Goal: Transaction & Acquisition: Book appointment/travel/reservation

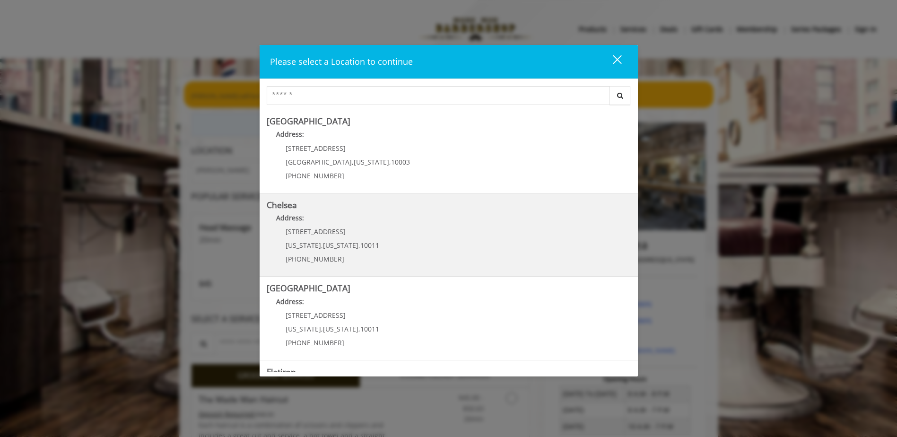
click at [343, 242] on span "New York" at bounding box center [340, 245] width 35 height 9
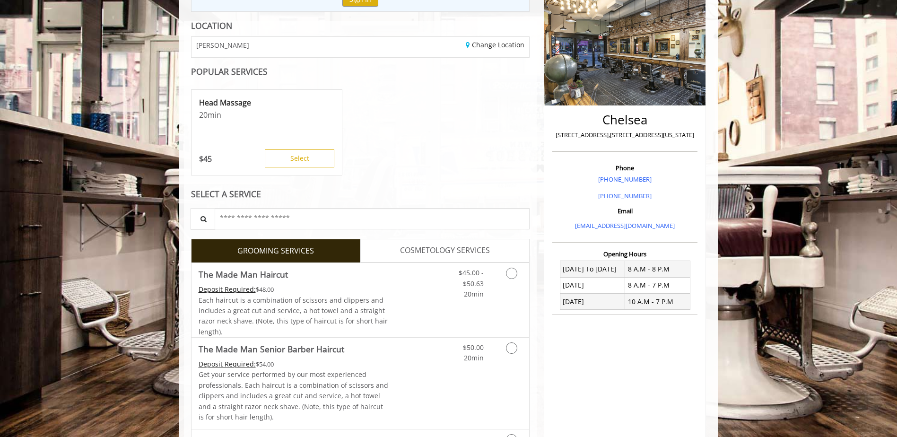
scroll to position [142, 0]
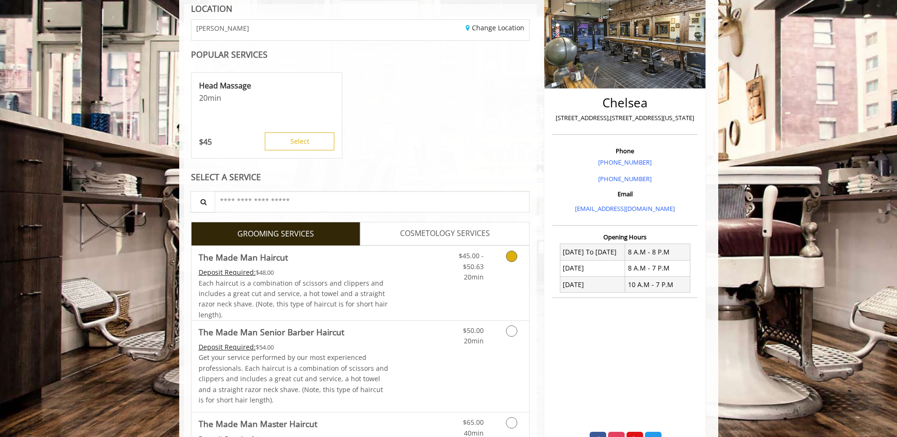
click at [511, 254] on icon "Grooming services" at bounding box center [511, 256] width 11 height 11
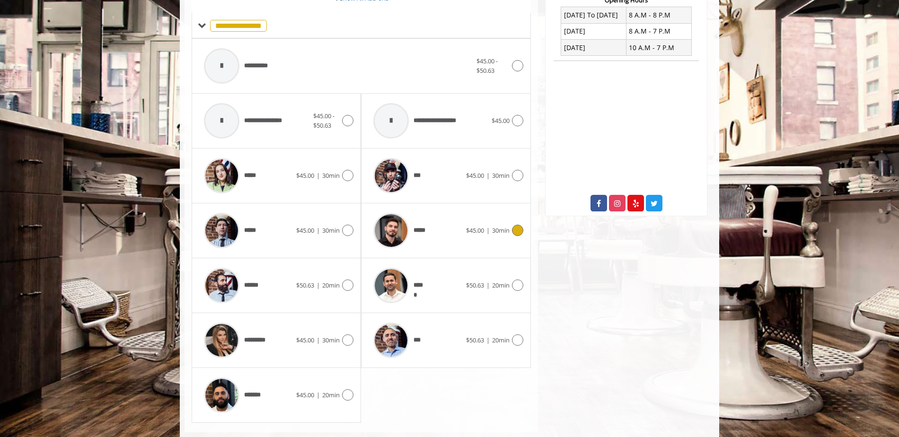
scroll to position [398, 0]
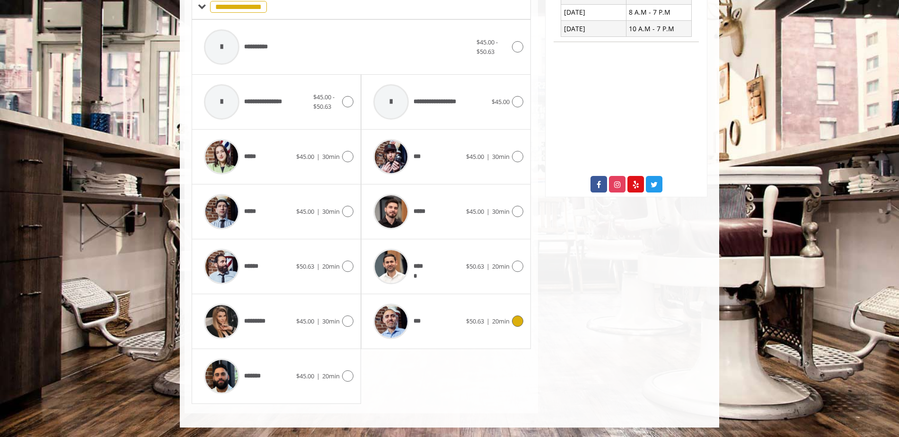
click at [397, 322] on img at bounding box center [390, 321] width 35 height 35
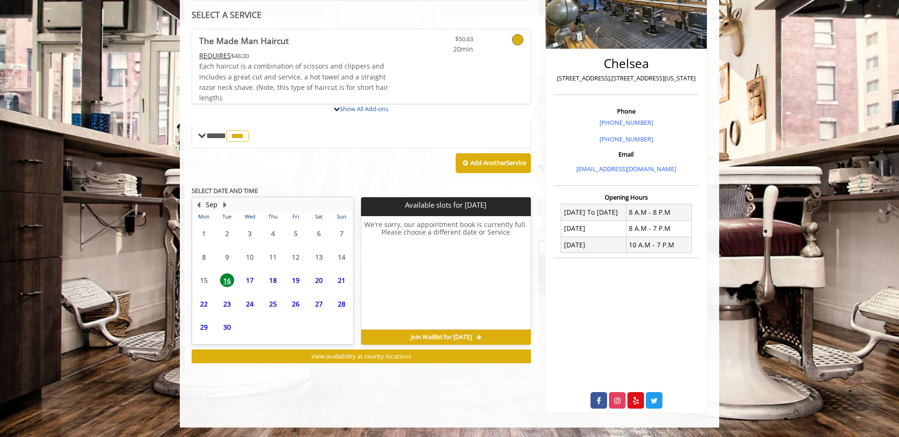
scroll to position [223, 0]
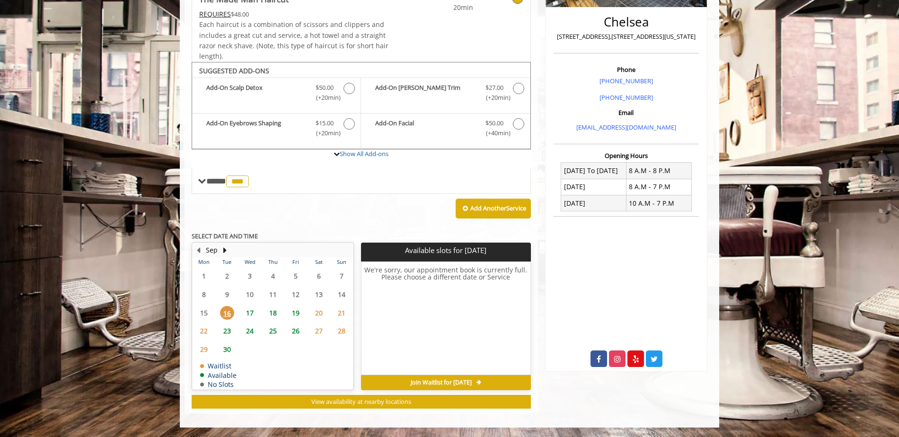
click at [252, 310] on span "17" at bounding box center [250, 313] width 14 height 14
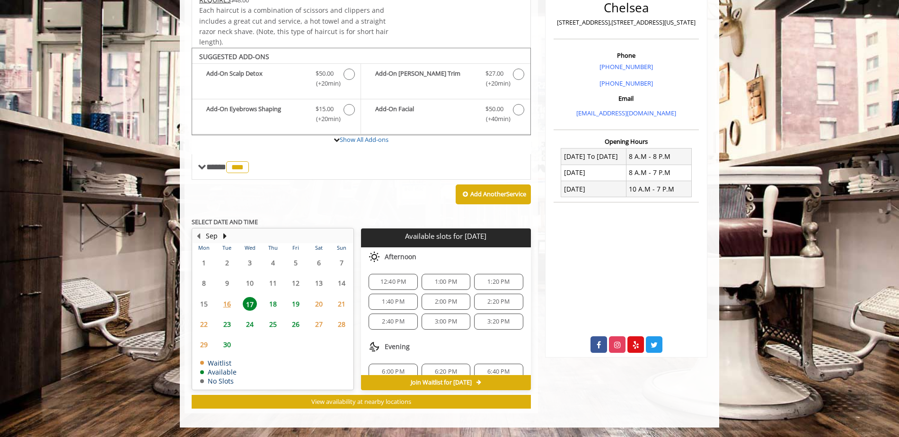
scroll to position [12, 0]
click at [273, 304] on span "18" at bounding box center [273, 304] width 14 height 14
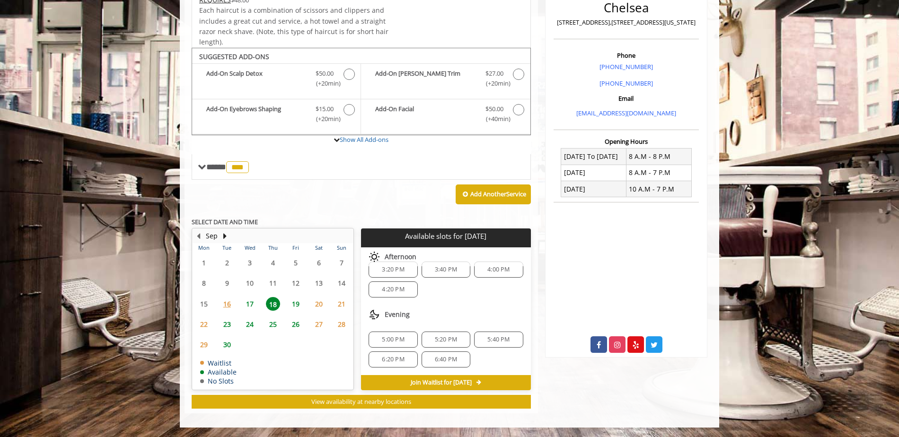
click at [228, 305] on span "16" at bounding box center [227, 304] width 14 height 14
